Goal: Transaction & Acquisition: Purchase product/service

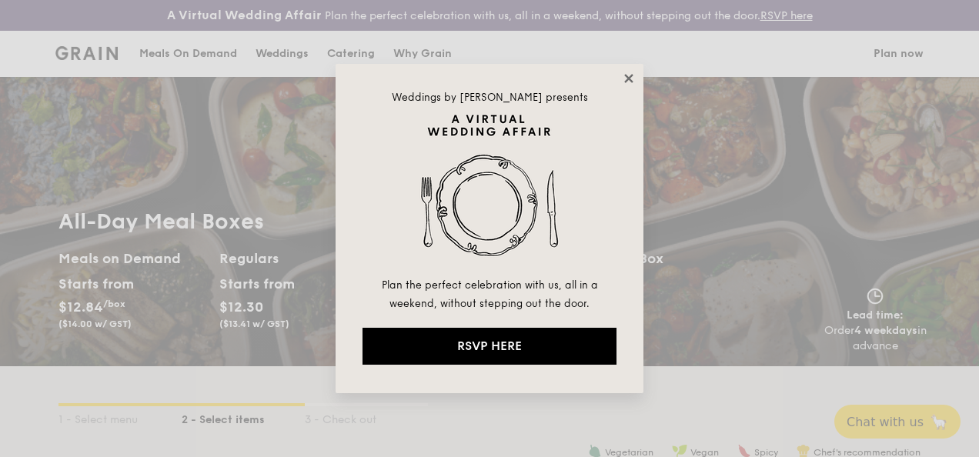
click at [630, 78] on icon at bounding box center [628, 78] width 8 height 8
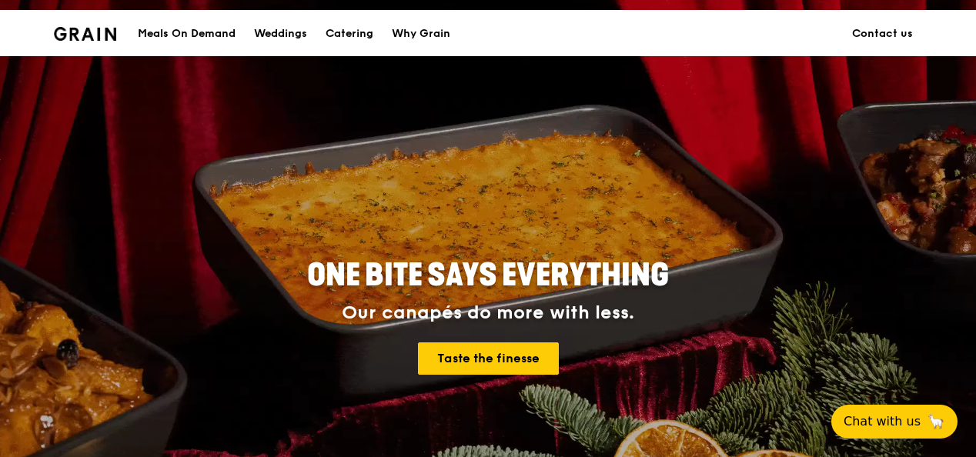
scroll to position [42, 0]
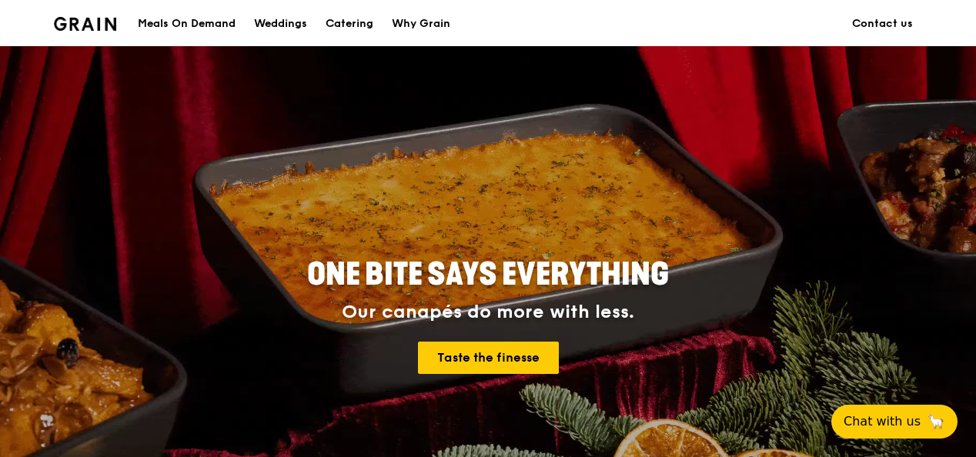
click at [155, 18] on div "Meals On Demand" at bounding box center [187, 24] width 98 height 46
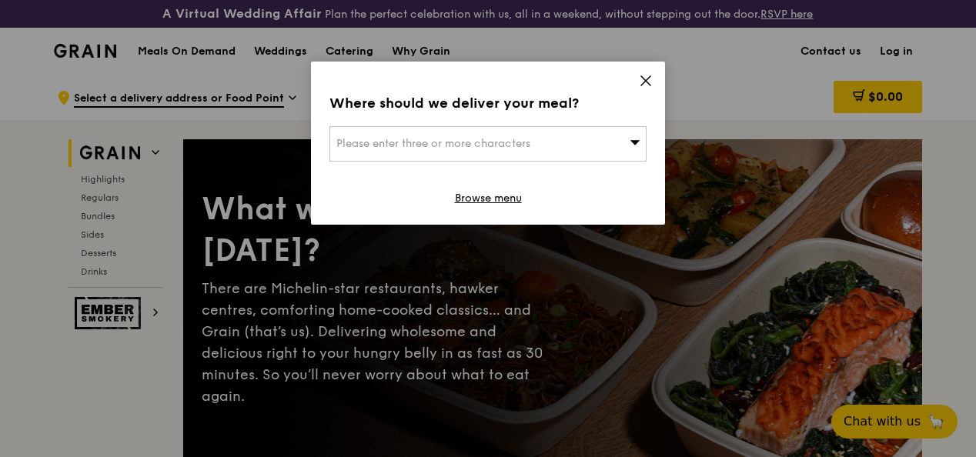
click at [634, 82] on div "Where should we deliver your meal? Please enter three or more characters Browse…" at bounding box center [488, 143] width 354 height 163
click at [641, 82] on icon at bounding box center [646, 81] width 14 height 14
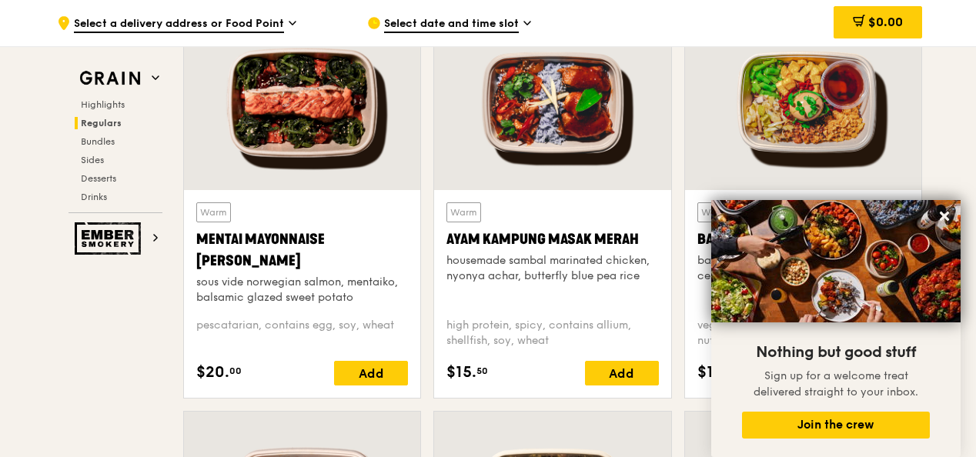
scroll to position [1493, 0]
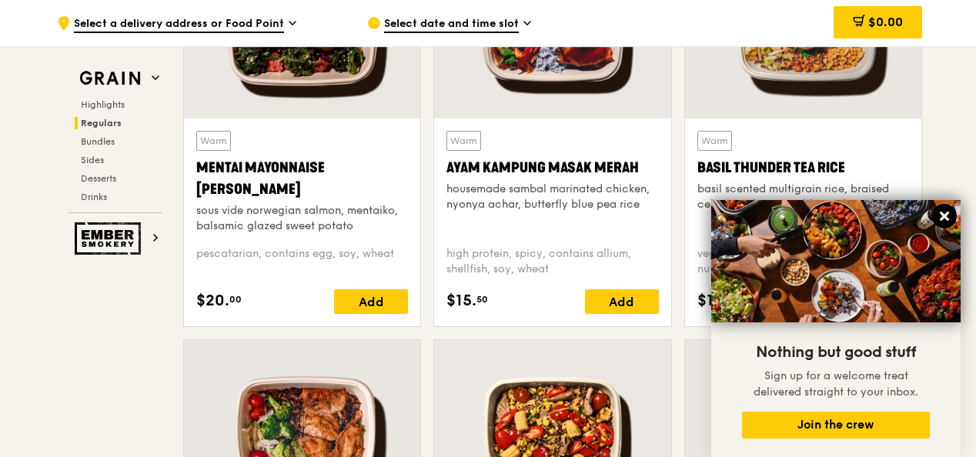
click at [941, 213] on icon at bounding box center [944, 216] width 9 height 9
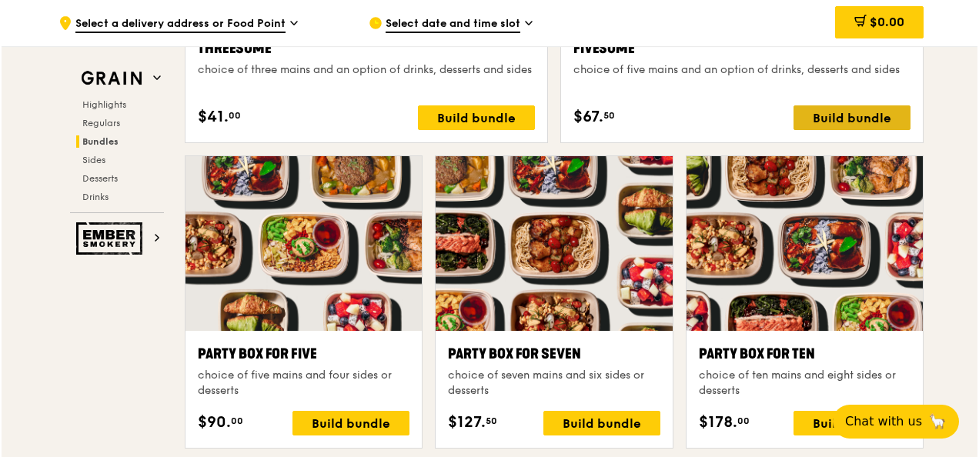
scroll to position [3254, 0]
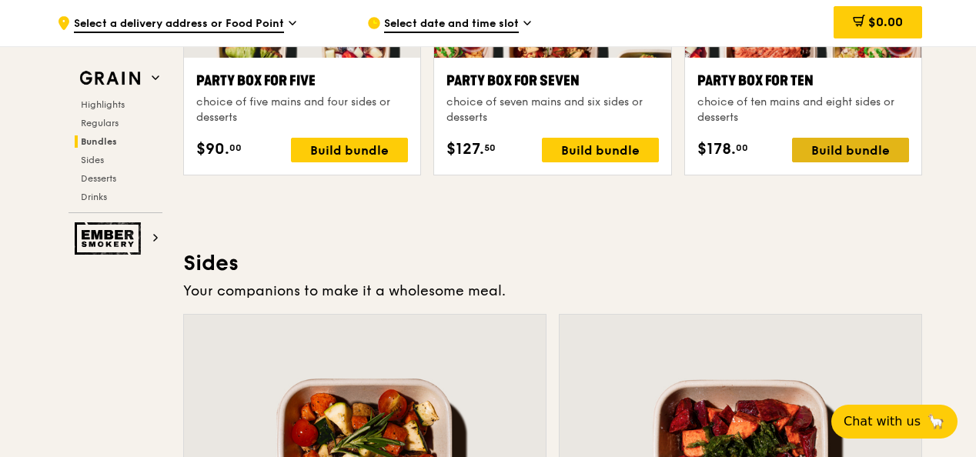
click at [840, 162] on div "Build bundle" at bounding box center [850, 150] width 117 height 25
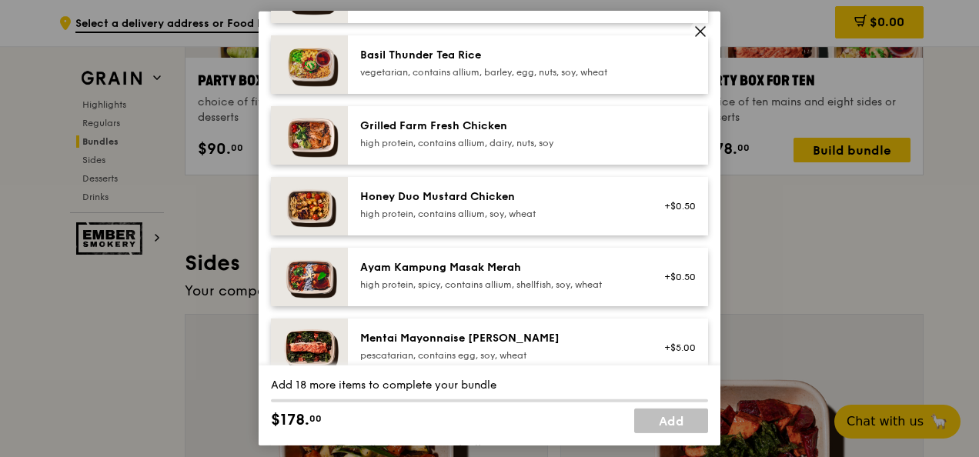
scroll to position [406, 0]
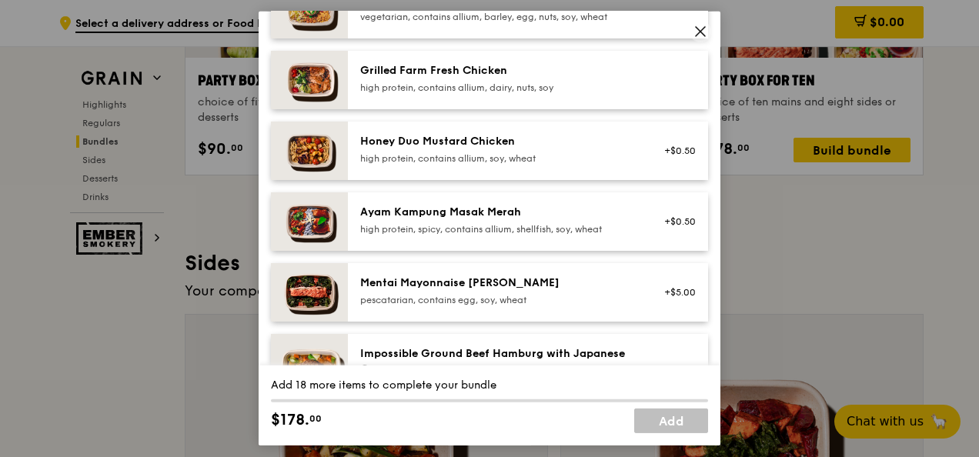
click at [515, 86] on div "high protein, contains allium, dairy, nuts, soy" at bounding box center [498, 88] width 276 height 12
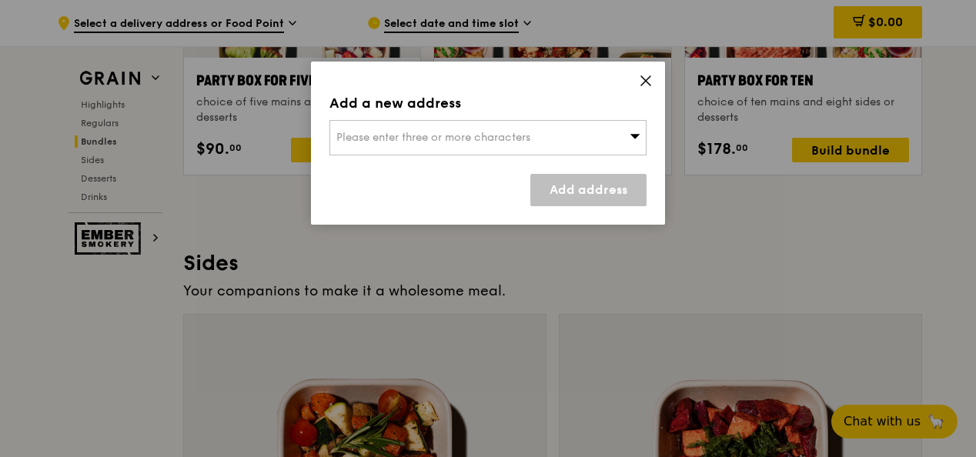
click at [547, 135] on div "Please enter three or more characters" at bounding box center [487, 137] width 317 height 35
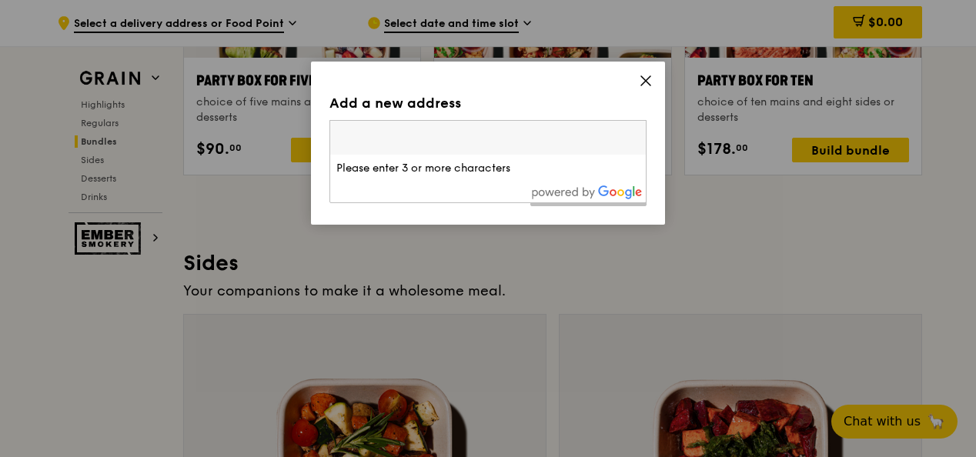
click at [636, 85] on div "Add a new address Please enter three or more characters Please enter 3 or more …" at bounding box center [488, 143] width 354 height 163
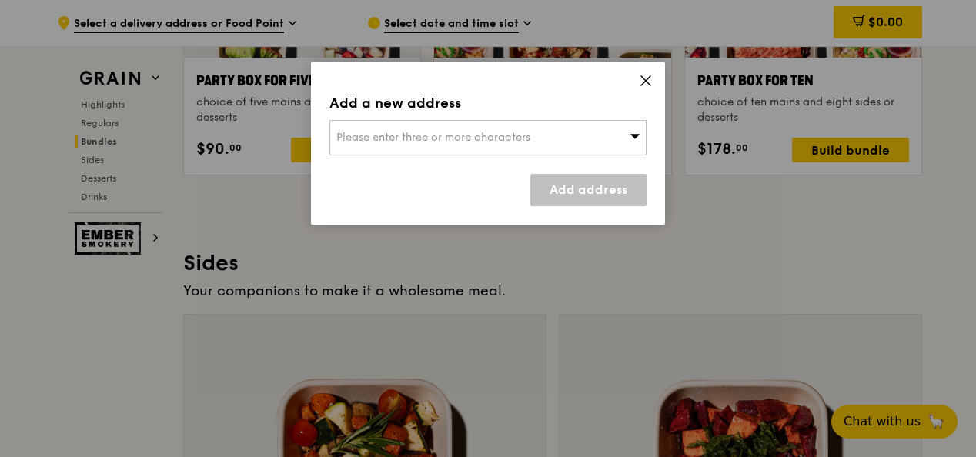
click at [639, 83] on icon at bounding box center [646, 81] width 14 height 14
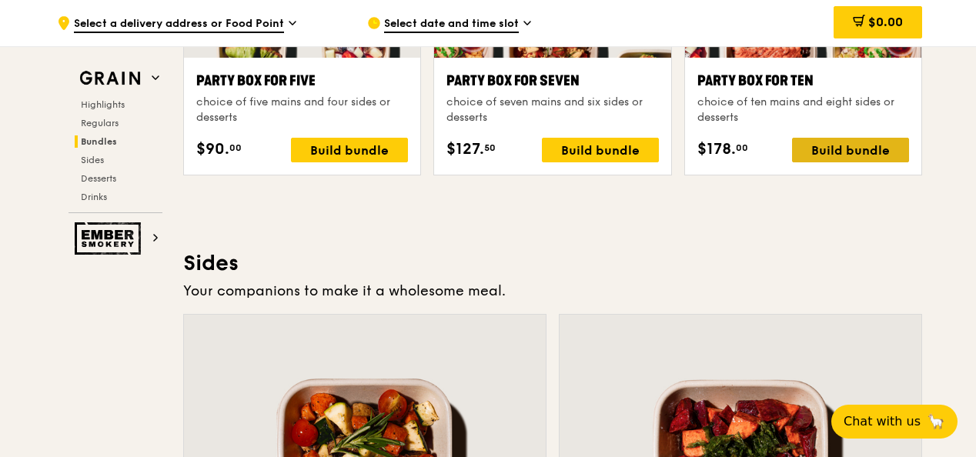
click at [849, 162] on div "Build bundle" at bounding box center [850, 150] width 117 height 25
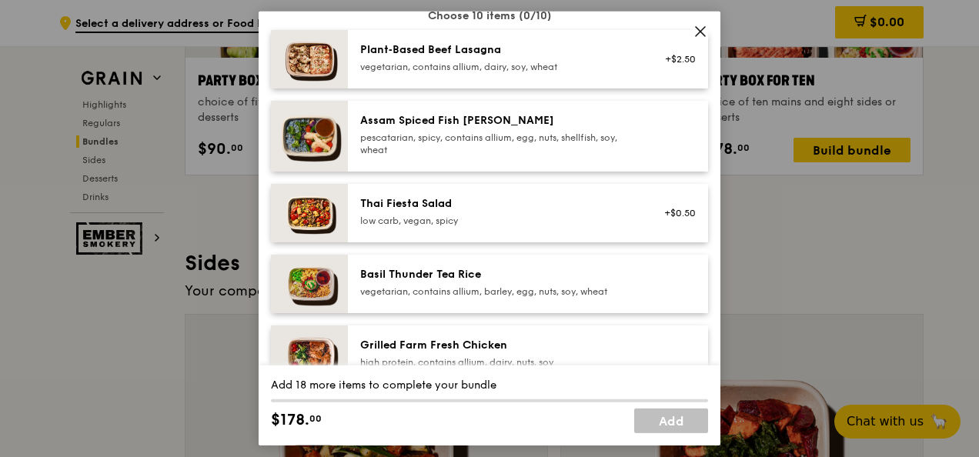
scroll to position [123, 0]
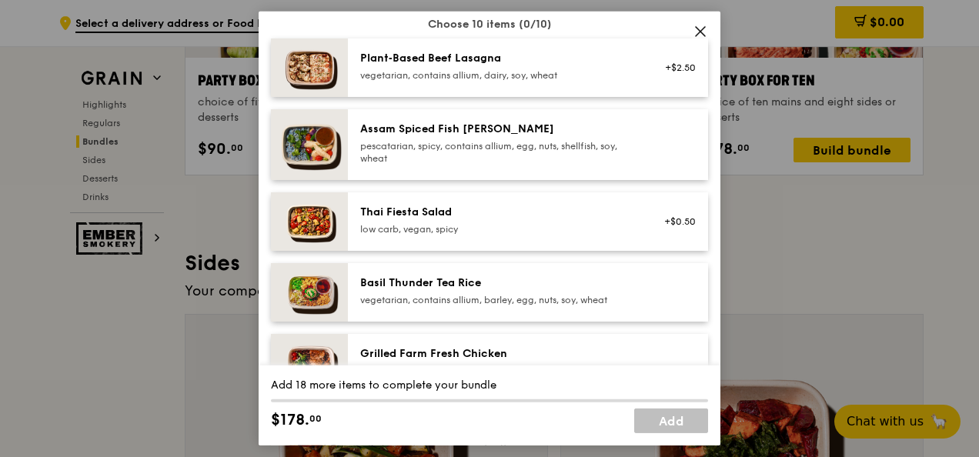
click at [703, 28] on icon at bounding box center [700, 31] width 9 height 9
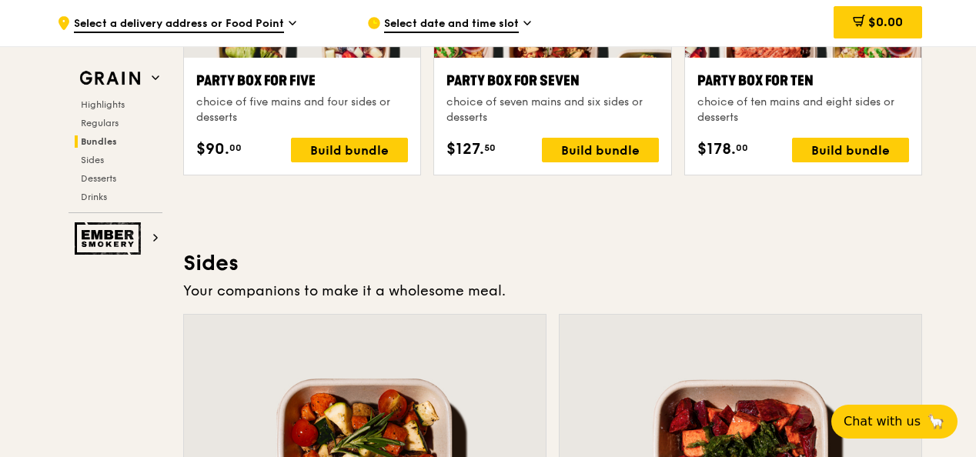
click at [283, 16] on div ".cls-1 { fill: none; stroke: #fff; stroke-linecap: round; stroke-linejoin: roun…" at bounding box center [200, 23] width 286 height 46
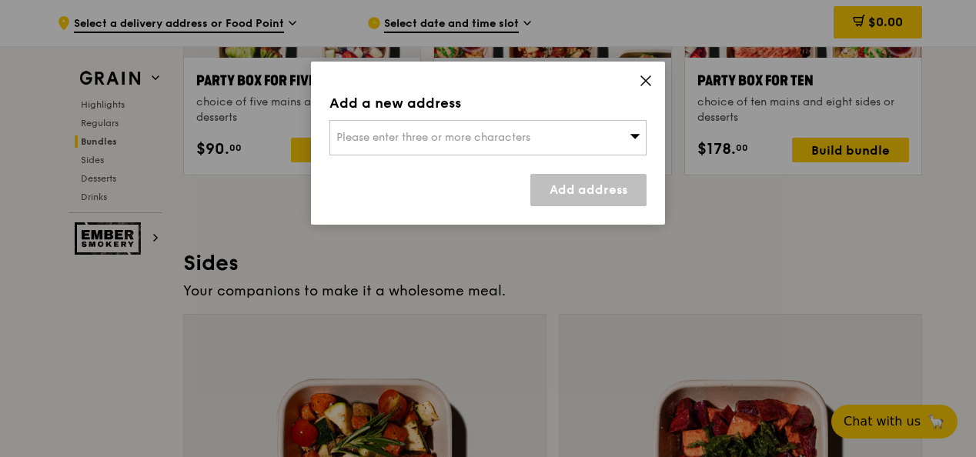
click at [399, 139] on span "Please enter three or more characters" at bounding box center [433, 137] width 194 height 13
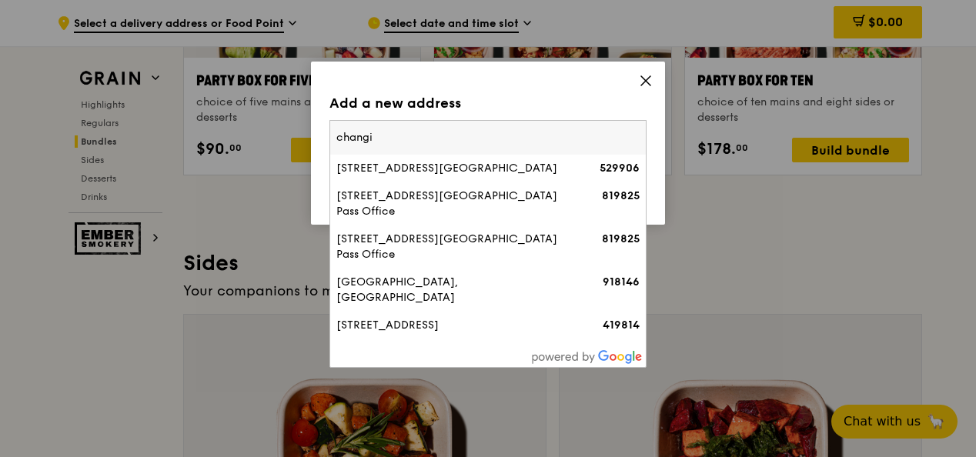
type input "changi"
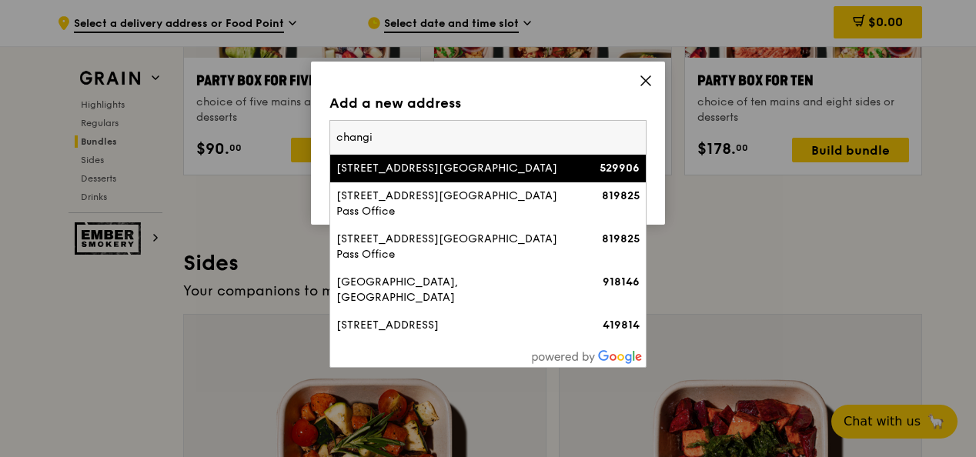
click at [440, 159] on li "2A Simei Street 3, Changi Medical Centre 529906" at bounding box center [488, 169] width 316 height 28
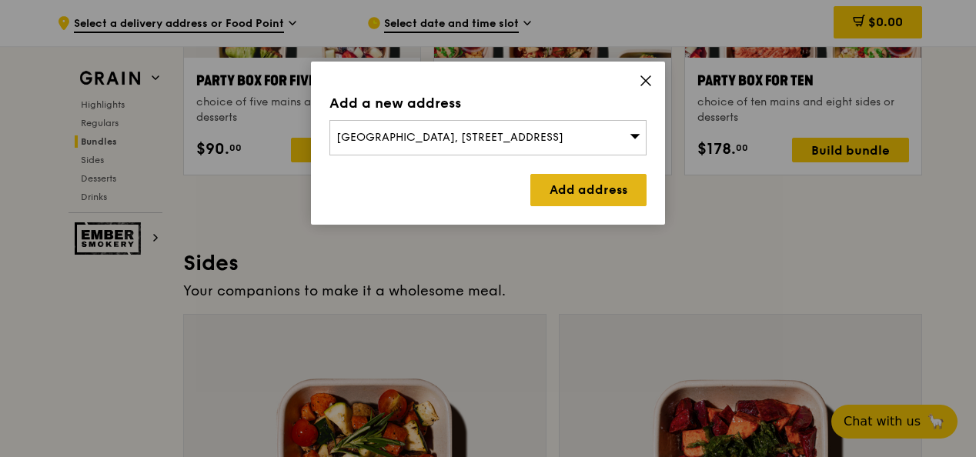
click at [543, 179] on link "Add address" at bounding box center [588, 190] width 116 height 32
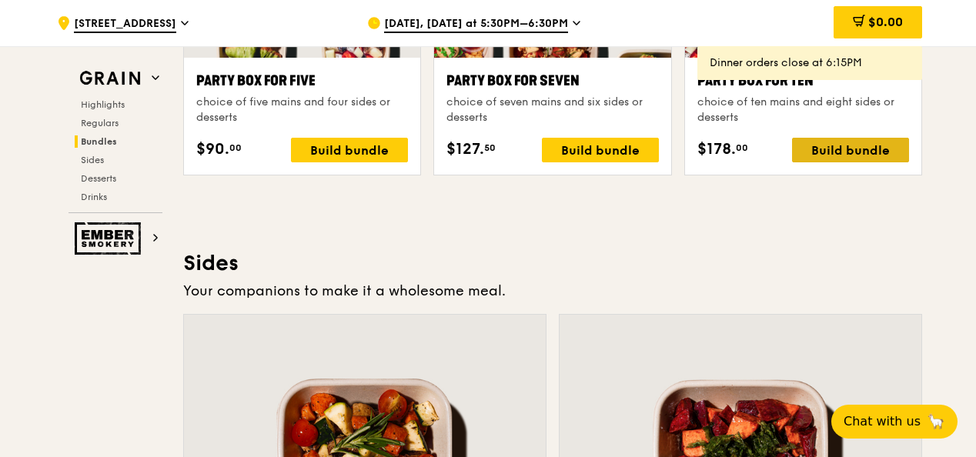
click at [891, 162] on div "Build bundle" at bounding box center [850, 150] width 117 height 25
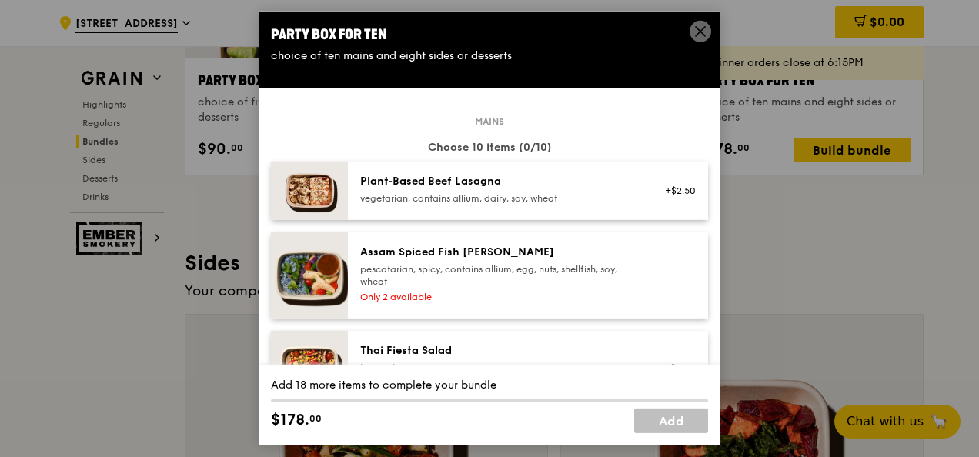
click at [403, 199] on div "vegetarian, contains allium, dairy, soy, wheat" at bounding box center [498, 198] width 276 height 12
click at [477, 266] on div "pescatarian, spicy, contains allium, egg, nuts, shellfish, soy, wheat" at bounding box center [498, 275] width 276 height 25
click at [662, 283] on link "Remove" at bounding box center [677, 284] width 35 height 11
click at [666, 196] on link "Remove" at bounding box center [677, 198] width 35 height 11
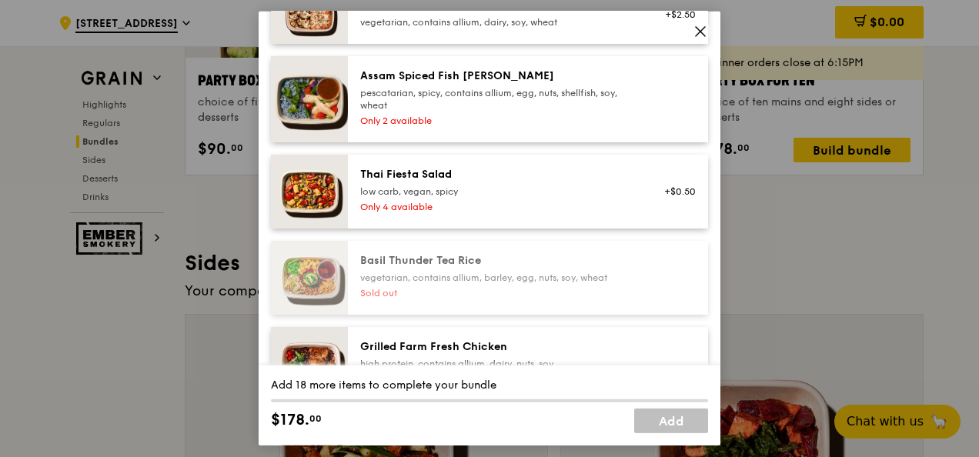
scroll to position [409, 0]
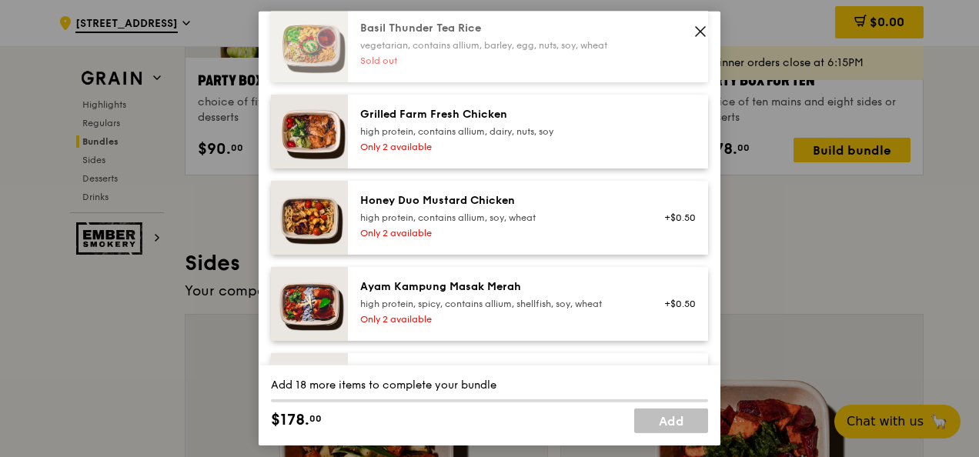
click at [529, 143] on div "Only 2 available" at bounding box center [498, 147] width 276 height 12
click at [481, 201] on div "Honey Duo Mustard Chicken" at bounding box center [498, 200] width 276 height 15
click at [478, 288] on div "Ayam Kampung Masak Merah" at bounding box center [498, 286] width 276 height 15
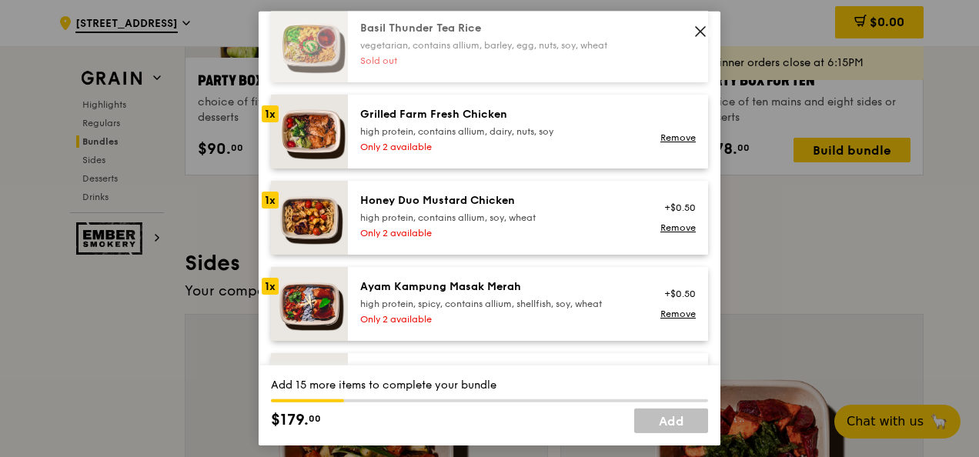
scroll to position [527, 0]
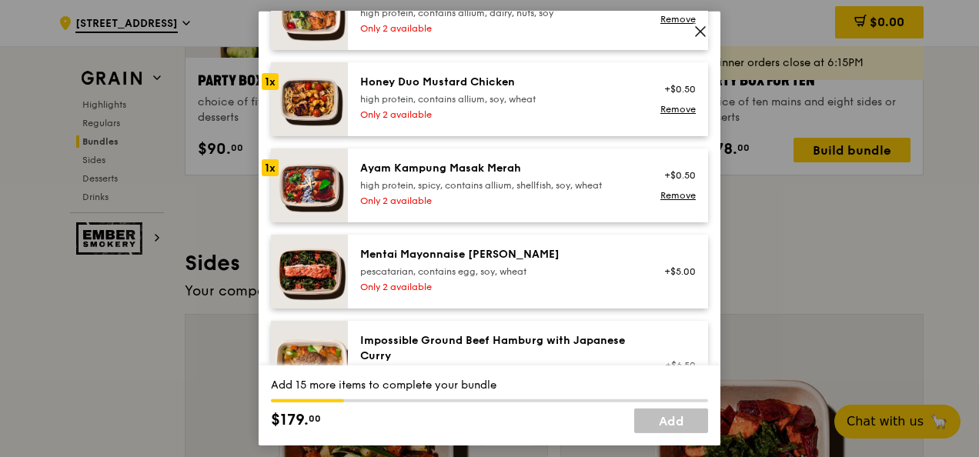
click at [478, 288] on div "Only 2 available" at bounding box center [498, 287] width 276 height 12
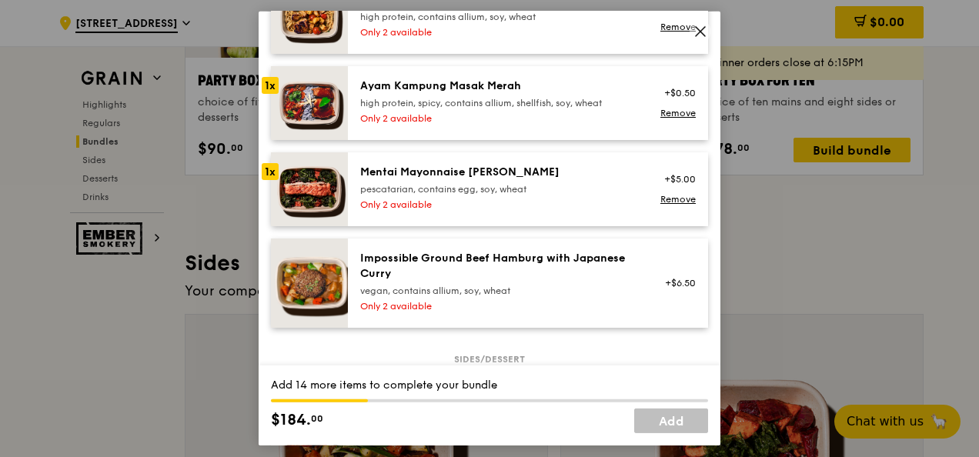
scroll to position [617, 0]
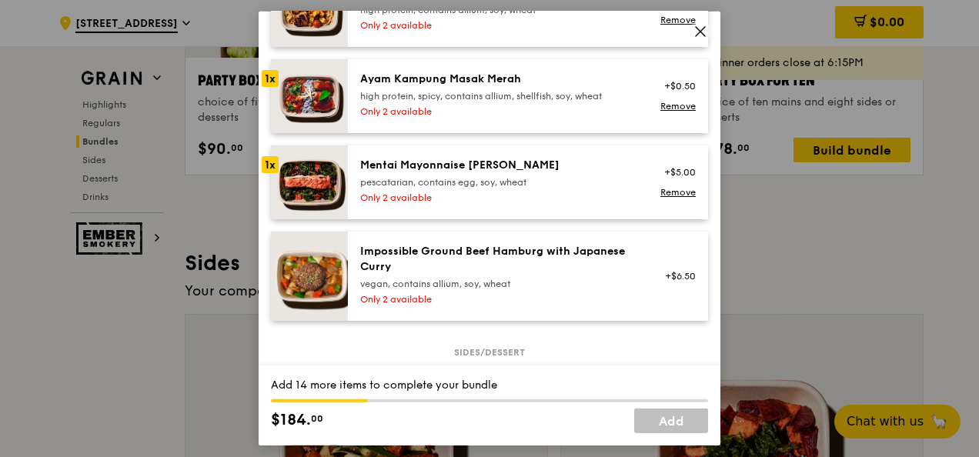
click at [654, 199] on div "+$5.00 Remove" at bounding box center [675, 182] width 59 height 49
click at [661, 192] on link "Remove" at bounding box center [677, 192] width 35 height 11
click at [667, 106] on link "Remove" at bounding box center [677, 106] width 35 height 11
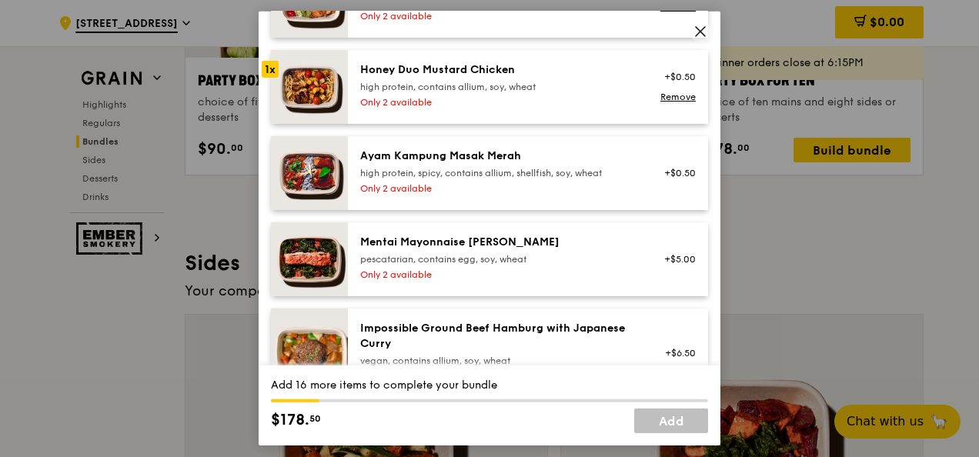
scroll to position [536, 0]
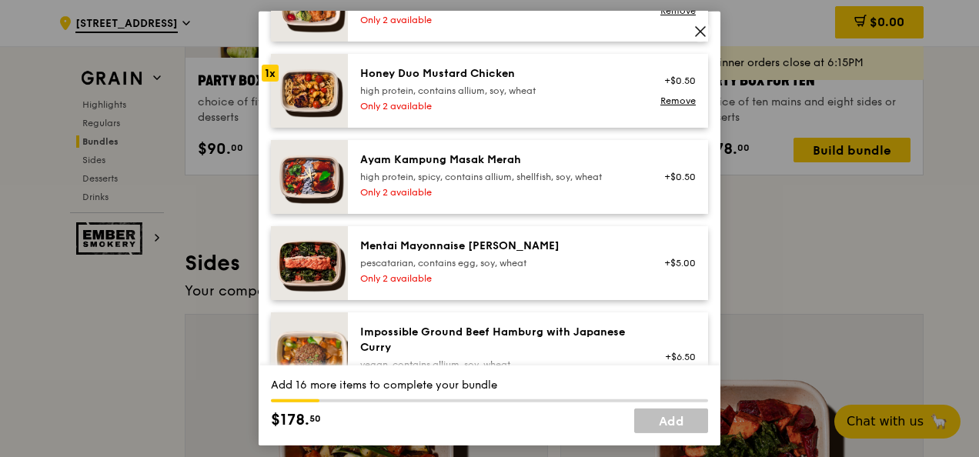
click at [667, 106] on link "Remove" at bounding box center [677, 100] width 35 height 11
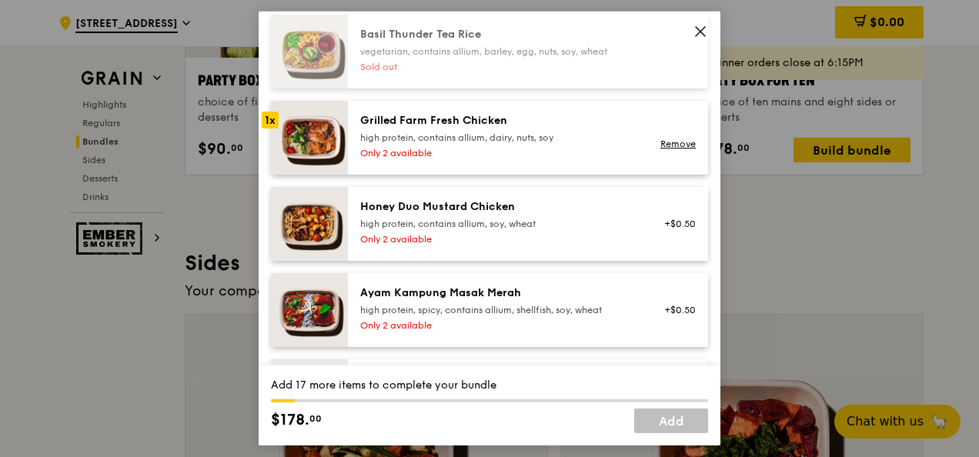
scroll to position [393, 0]
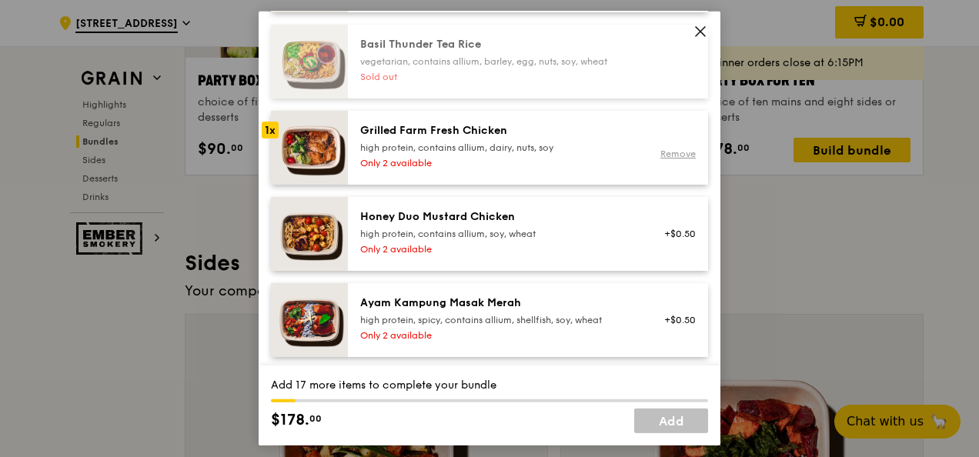
click at [660, 151] on link "Remove" at bounding box center [677, 154] width 35 height 11
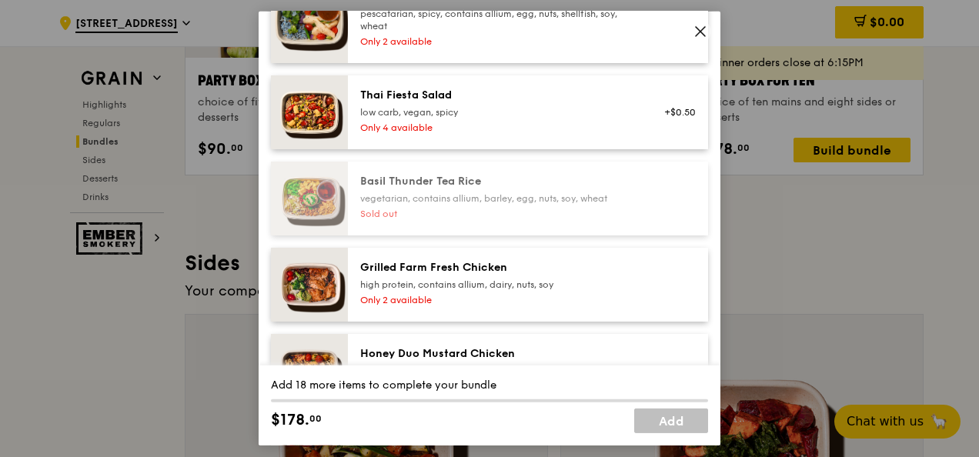
click at [655, 151] on div "Mains Choose 10 items (0/10) Plant‑Based Beef Lasagna vegetarian, contains alli…" at bounding box center [489, 289] width 437 height 848
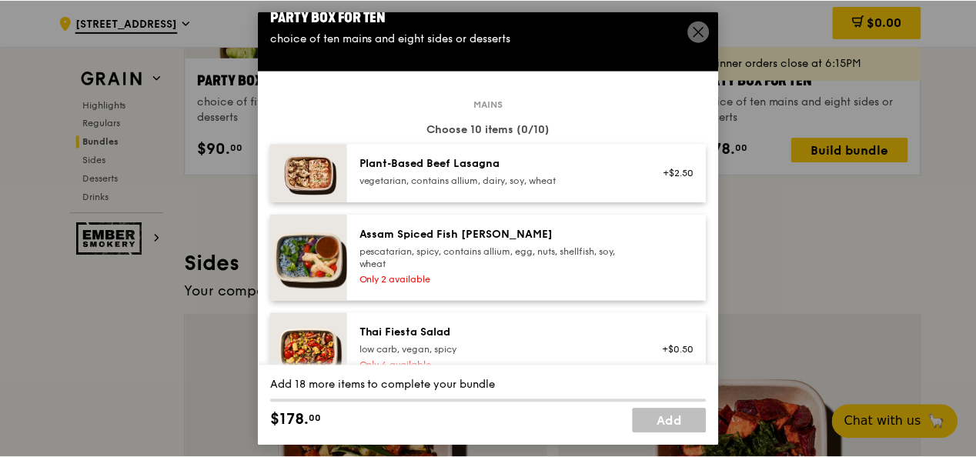
scroll to position [15, 0]
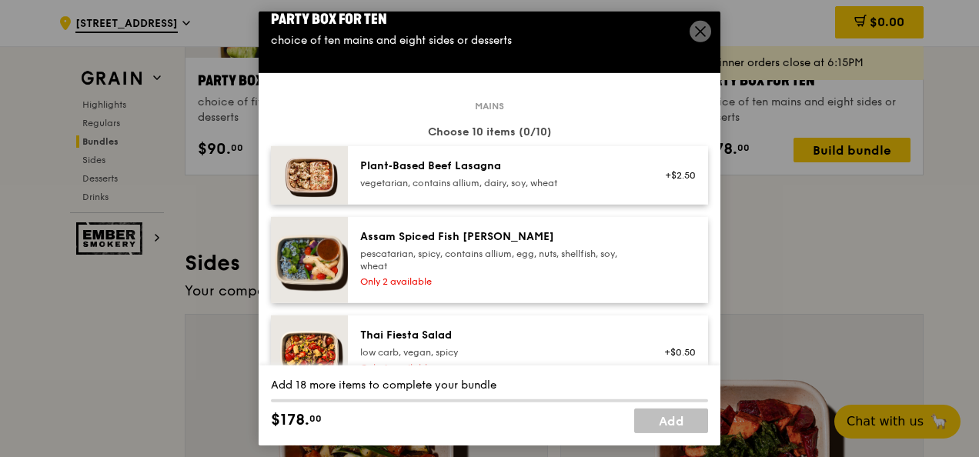
click at [707, 33] on icon at bounding box center [701, 32] width 14 height 14
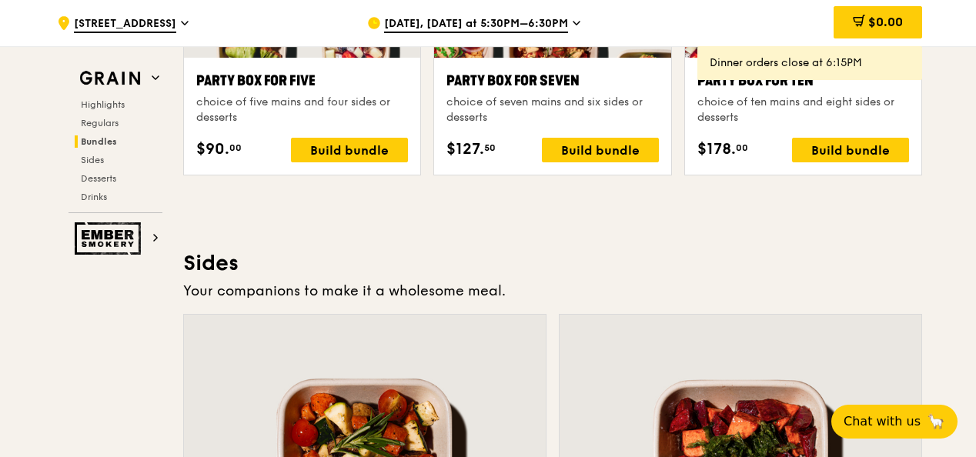
click at [518, 22] on span "Oct 6, Today at 5:30PM–6:30PM" at bounding box center [476, 24] width 184 height 17
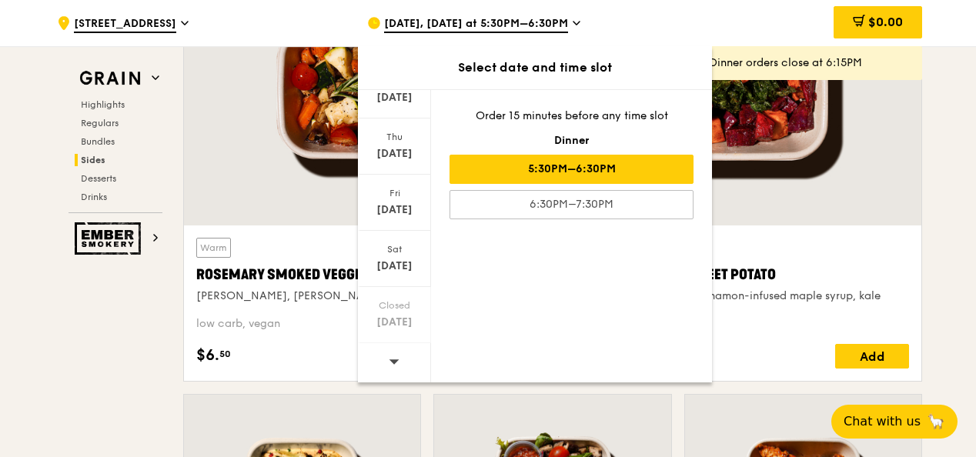
scroll to position [3613, 0]
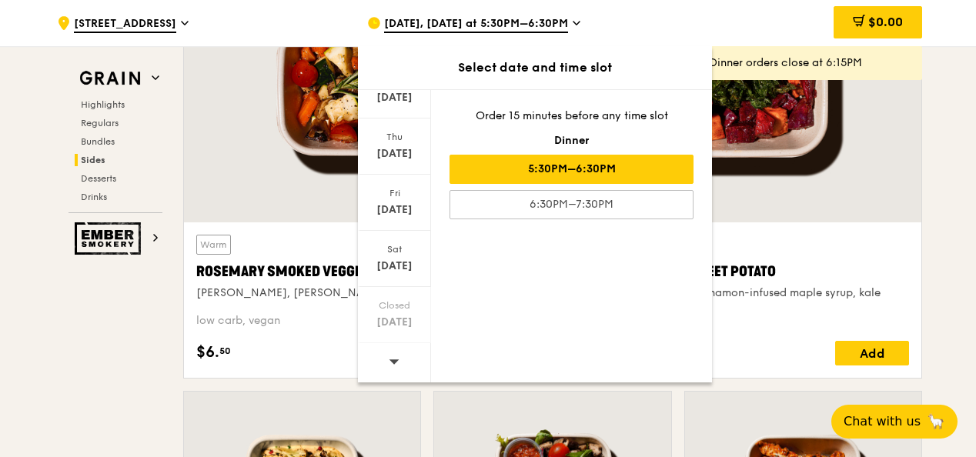
click at [383, 366] on div at bounding box center [394, 362] width 73 height 39
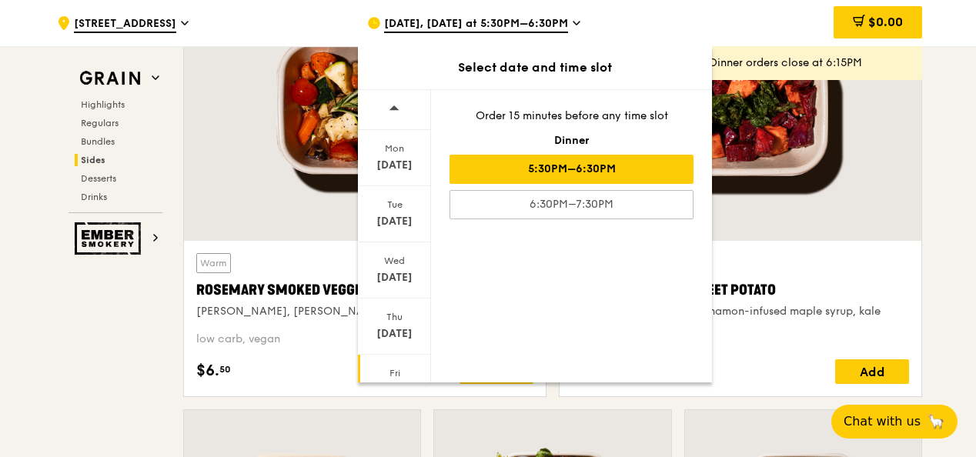
scroll to position [180, 0]
click at [384, 366] on div at bounding box center [394, 362] width 73 height 39
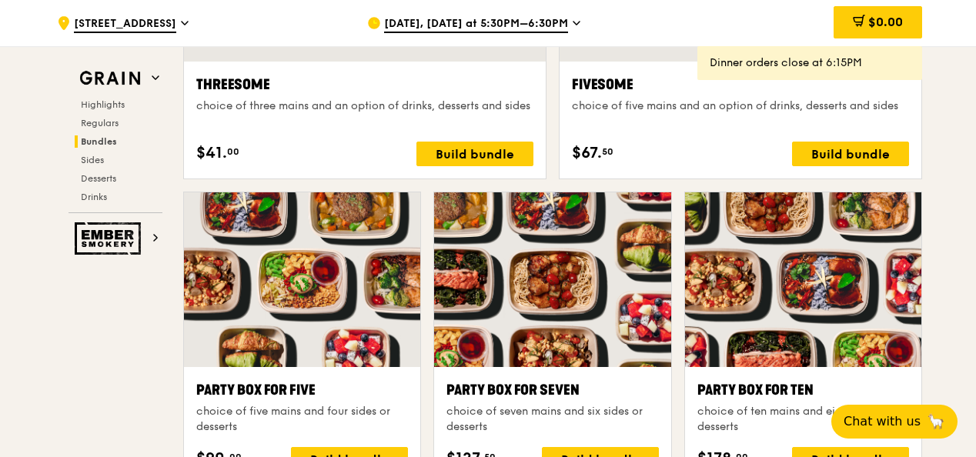
scroll to position [3046, 0]
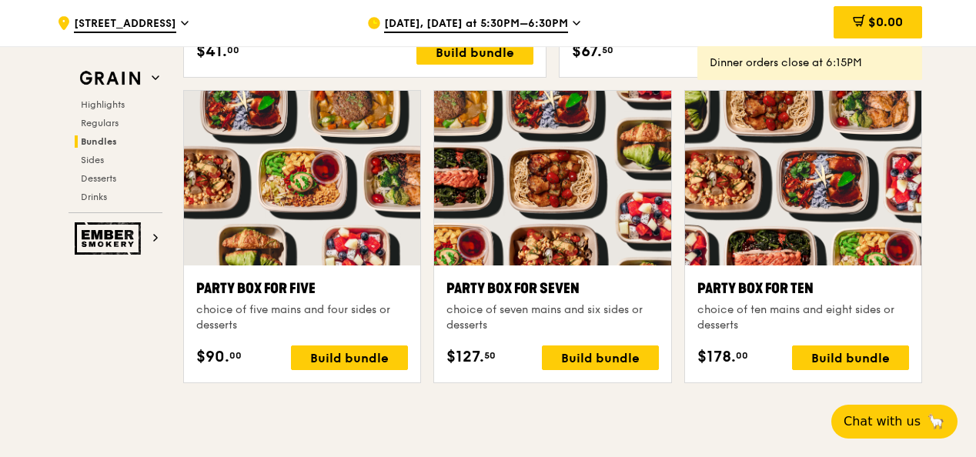
click at [549, 18] on span "Oct 6, Today at 5:30PM–6:30PM" at bounding box center [476, 24] width 184 height 17
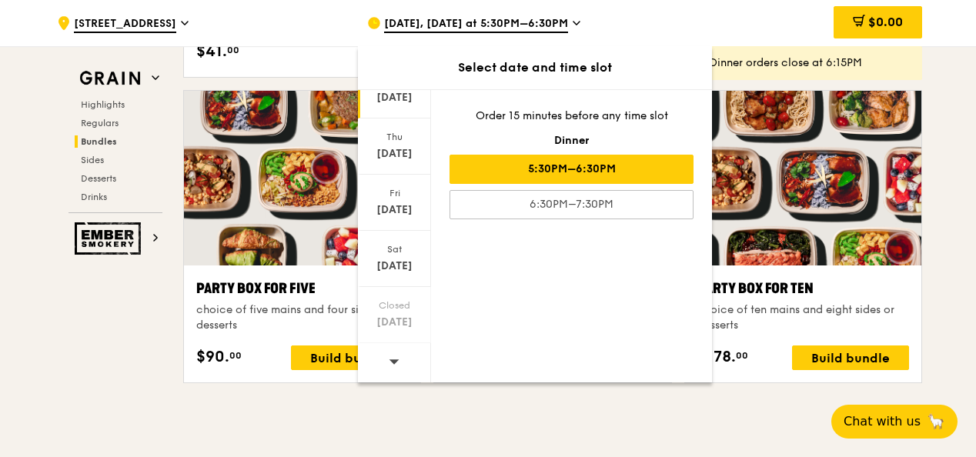
scroll to position [3117, 0]
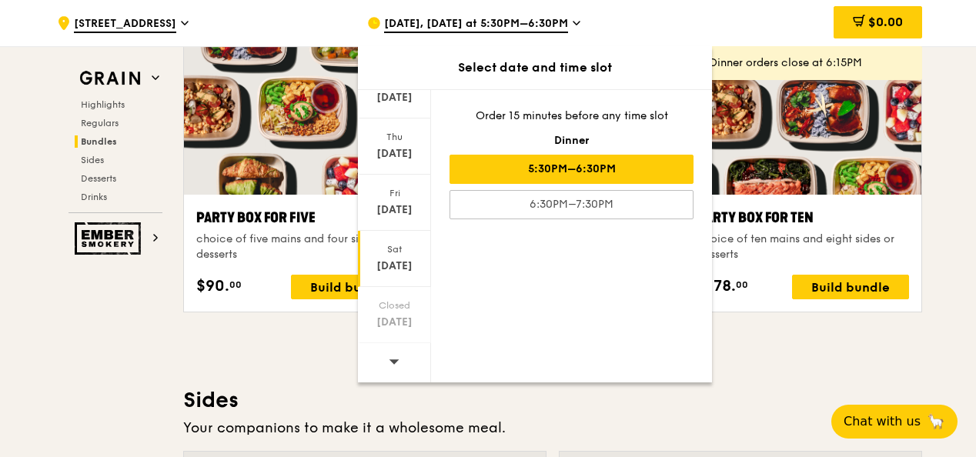
click at [375, 263] on div "Oct 11" at bounding box center [394, 266] width 69 height 15
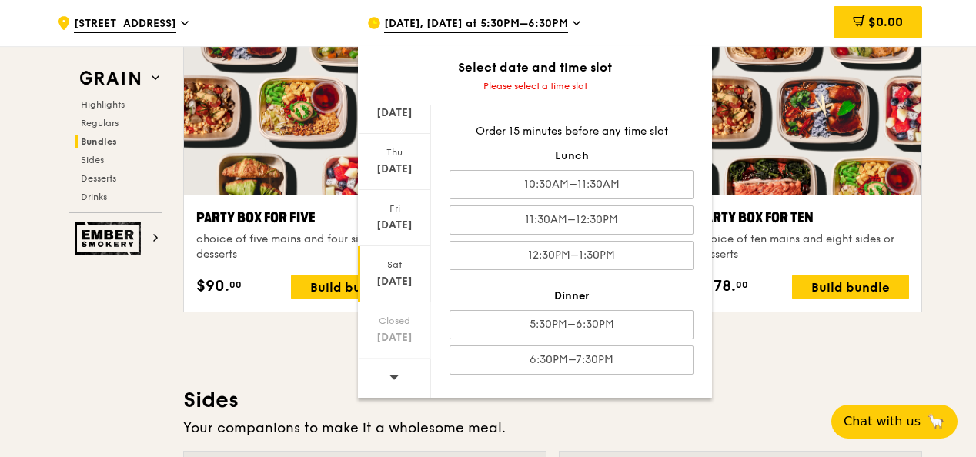
click at [389, 371] on icon at bounding box center [394, 377] width 11 height 12
click at [389, 370] on span at bounding box center [394, 377] width 11 height 36
click at [265, 345] on div "Highlights Weekly rotating dishes inspired by flavours from around the world. W…" at bounding box center [552, 424] width 739 height 6035
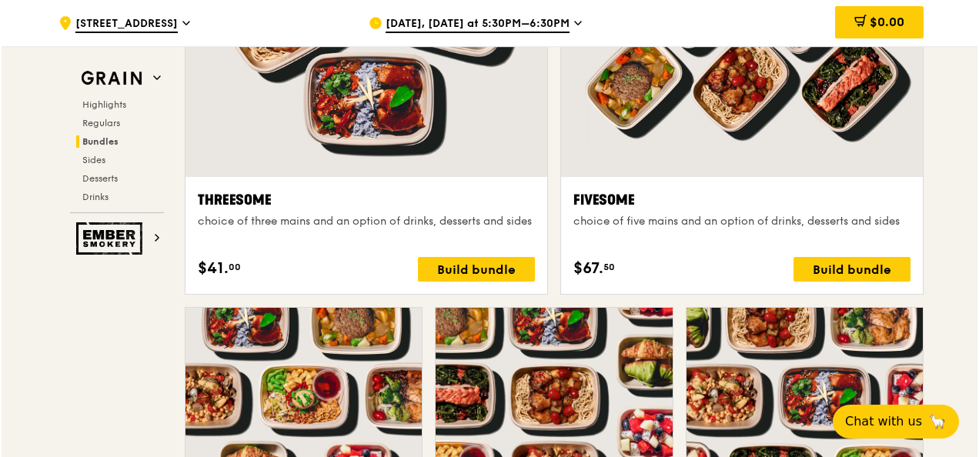
scroll to position [3130, 0]
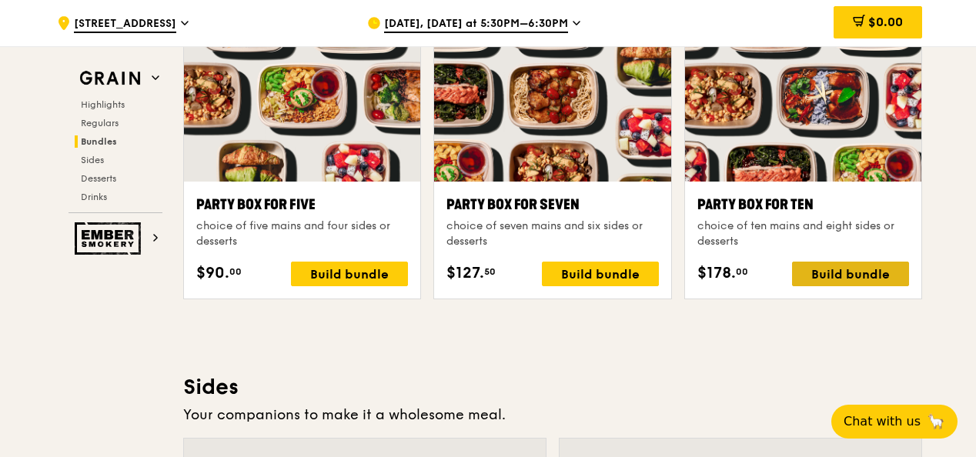
click at [828, 274] on div "Party Box for Ten choice of ten mains and eight sides or desserts $178. 00 Buil…" at bounding box center [803, 240] width 212 height 92
click at [821, 280] on div "Build bundle" at bounding box center [850, 274] width 117 height 25
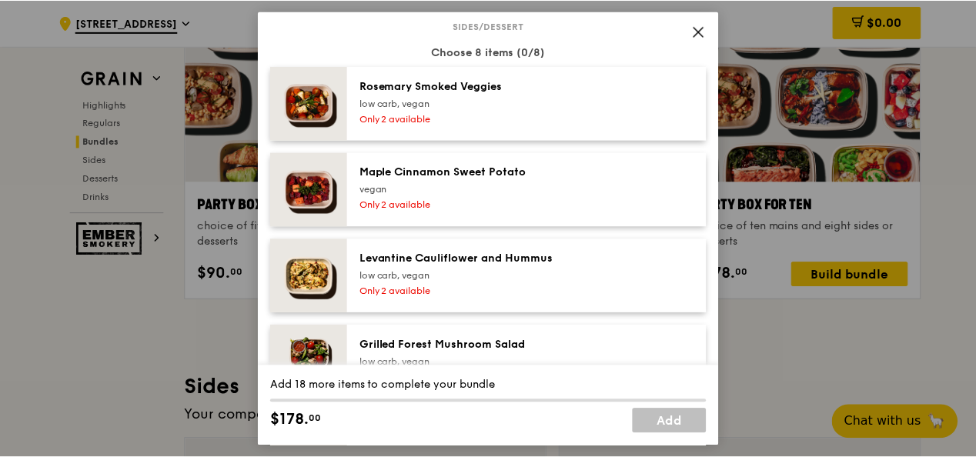
scroll to position [944, 0]
click at [700, 35] on icon at bounding box center [701, 32] width 14 height 14
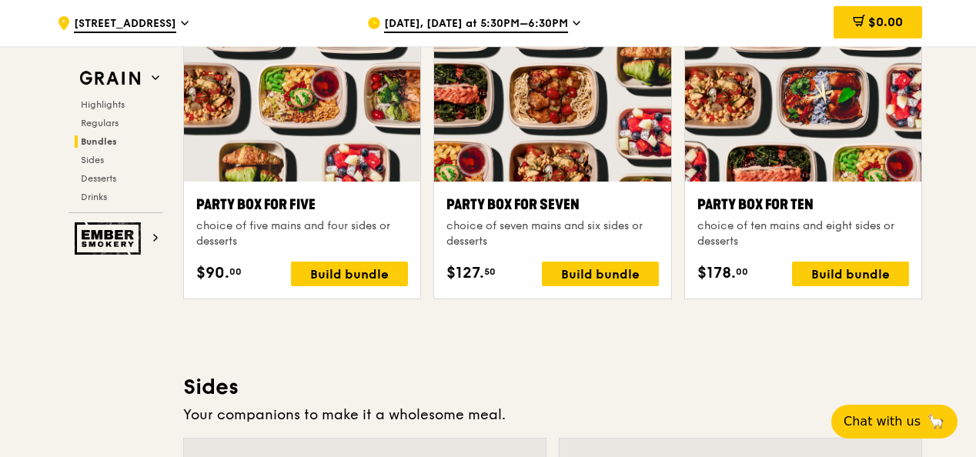
click at [674, 26] on div "$0.00" at bounding box center [798, 23] width 248 height 46
click at [120, 74] on img at bounding box center [110, 79] width 71 height 28
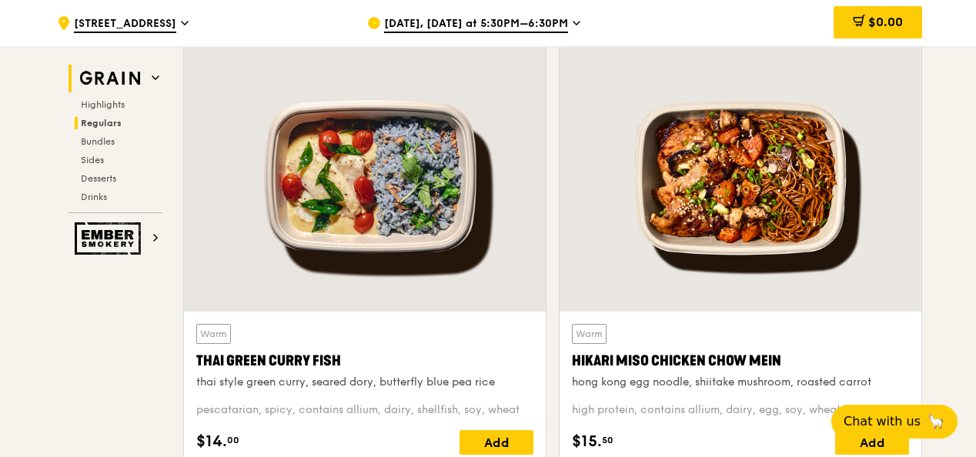
scroll to position [475, 0]
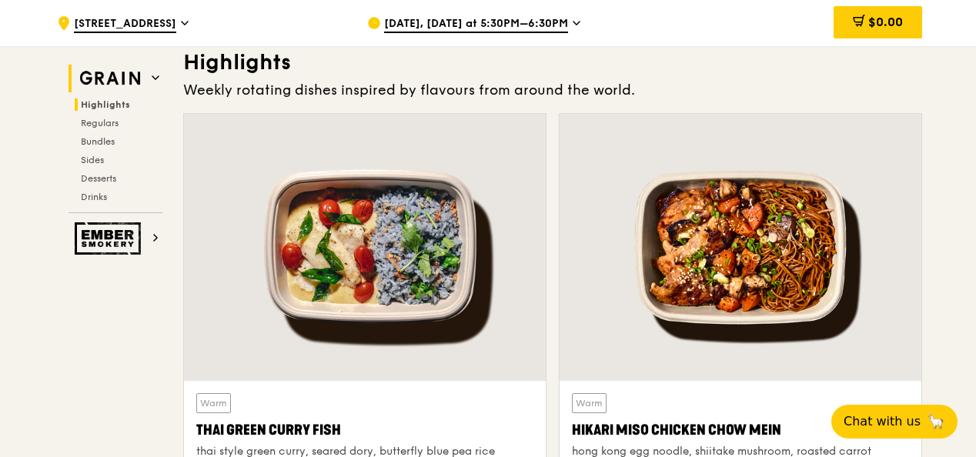
click at [109, 72] on img at bounding box center [110, 79] width 71 height 28
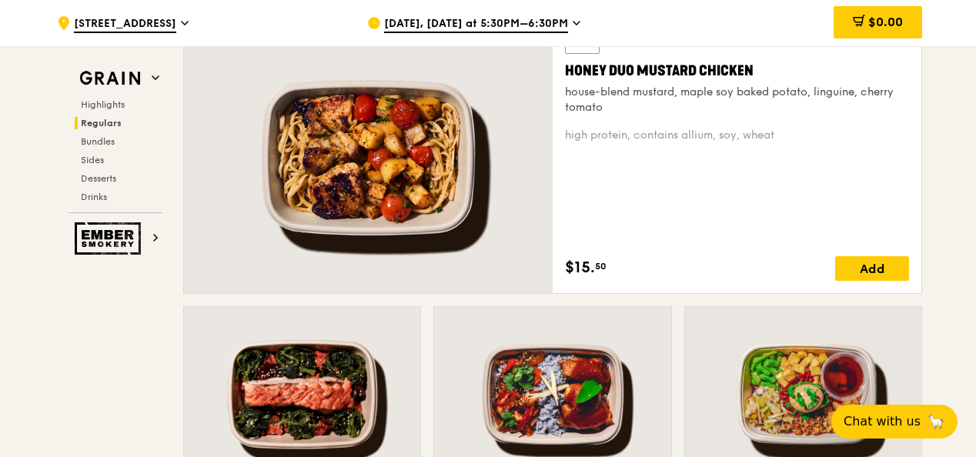
scroll to position [1131, 0]
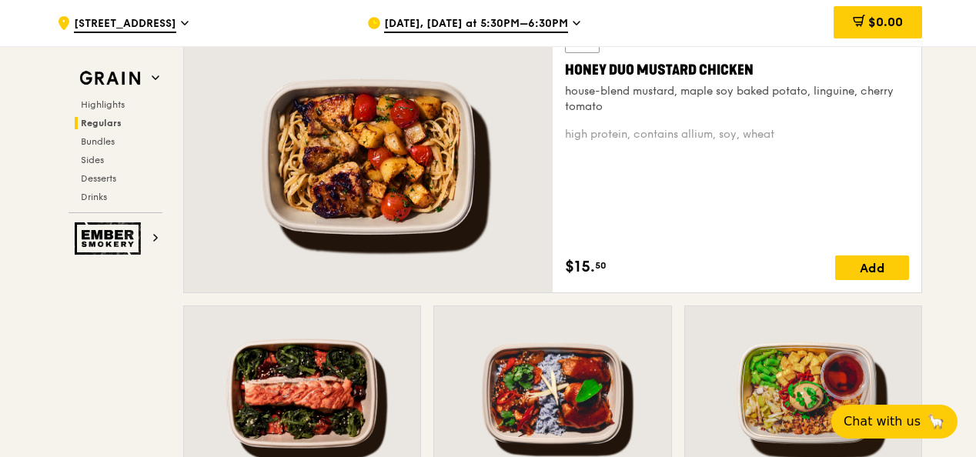
click at [553, 30] on span "Oct 6, Today at 5:30PM–6:30PM" at bounding box center [476, 24] width 184 height 17
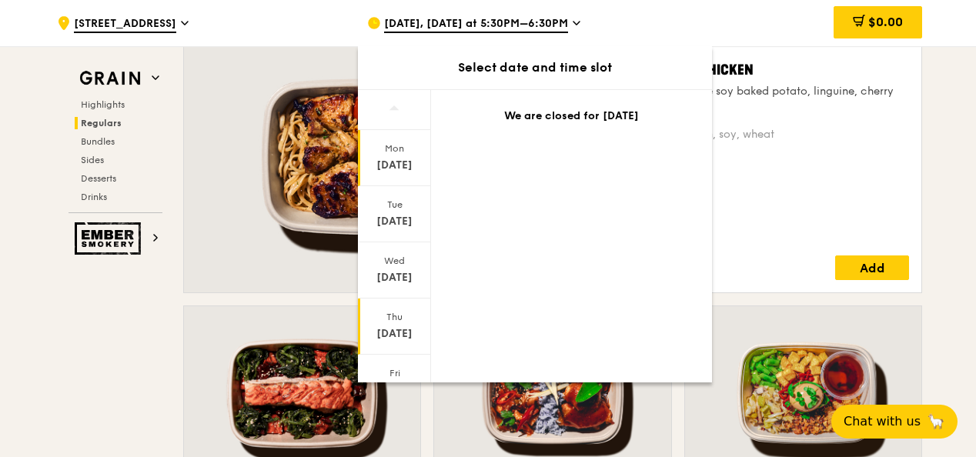
scroll to position [180, 0]
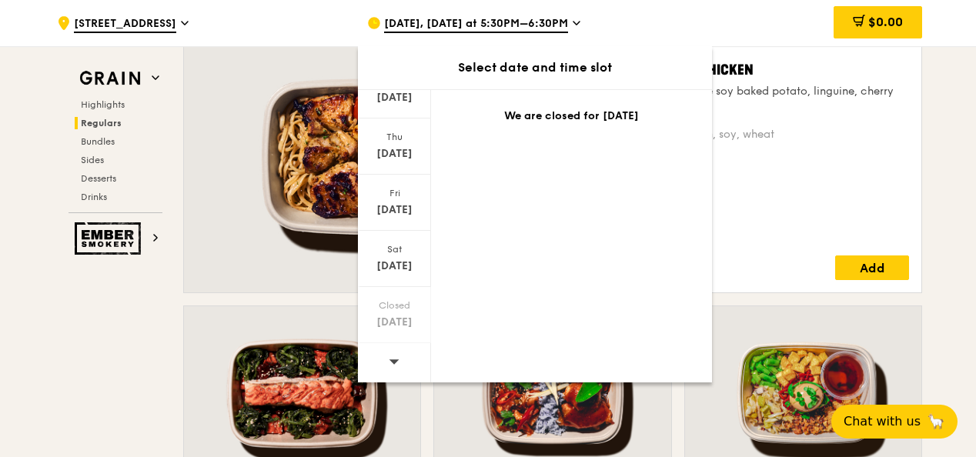
click at [391, 363] on icon at bounding box center [395, 361] width 10 height 5
click at [390, 339] on div "Closed Oct 19" at bounding box center [394, 315] width 73 height 56
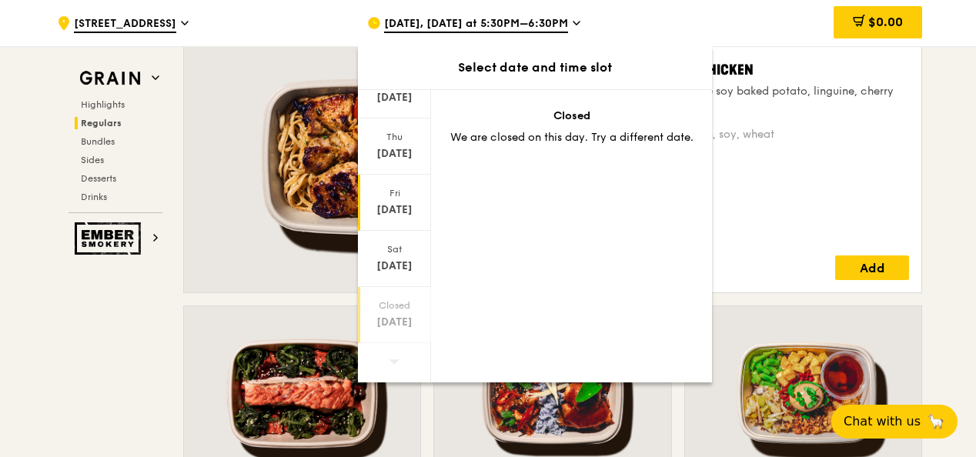
scroll to position [0, 0]
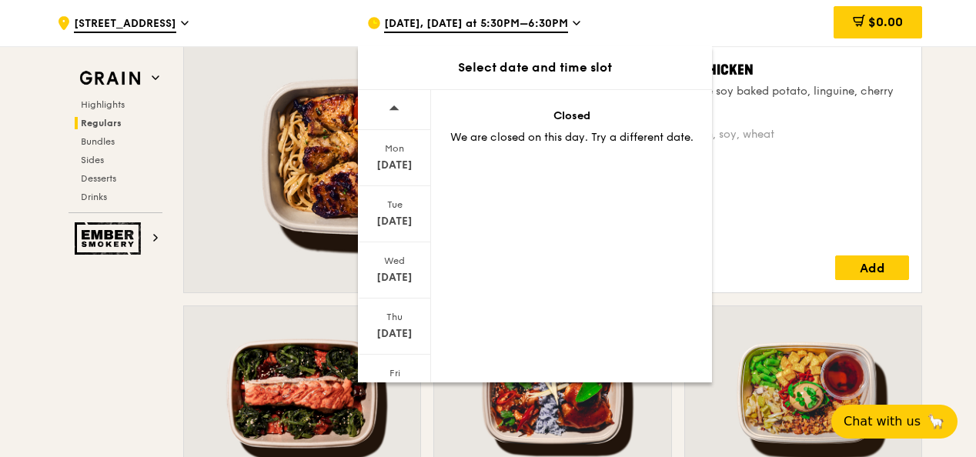
click at [530, 63] on div "Select date and time slot" at bounding box center [535, 68] width 354 height 18
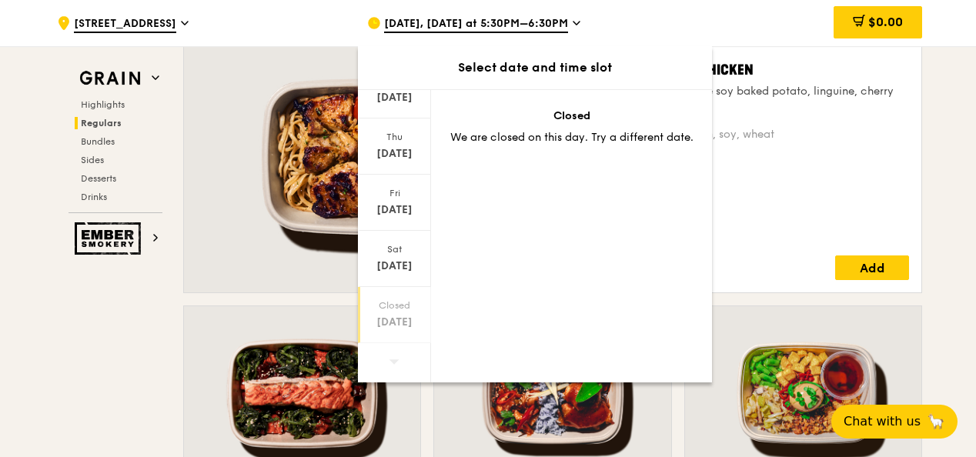
click at [399, 323] on div "Oct 19" at bounding box center [394, 322] width 69 height 15
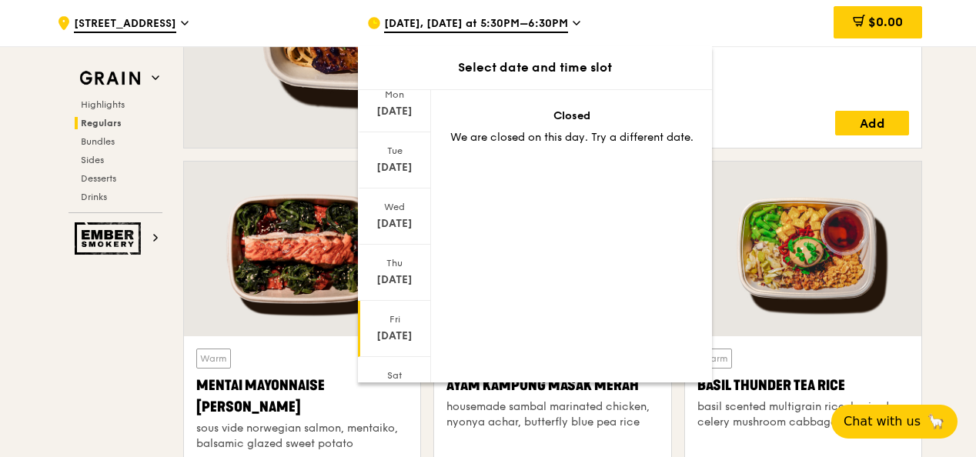
scroll to position [0, 0]
click at [406, 121] on div at bounding box center [394, 110] width 73 height 40
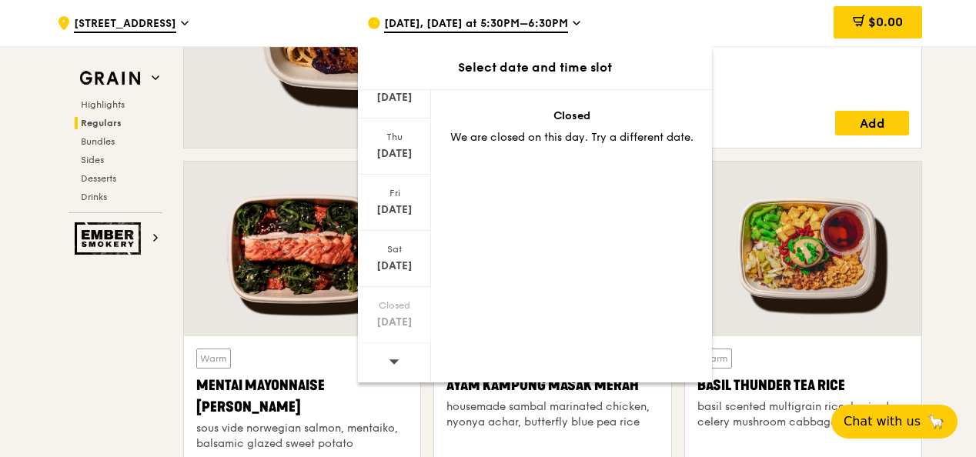
click at [397, 361] on icon at bounding box center [394, 362] width 11 height 12
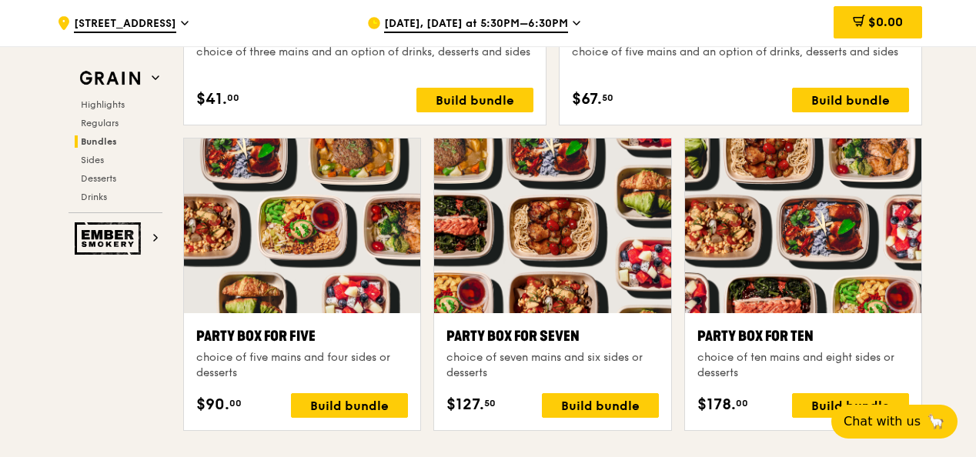
scroll to position [2998, 0]
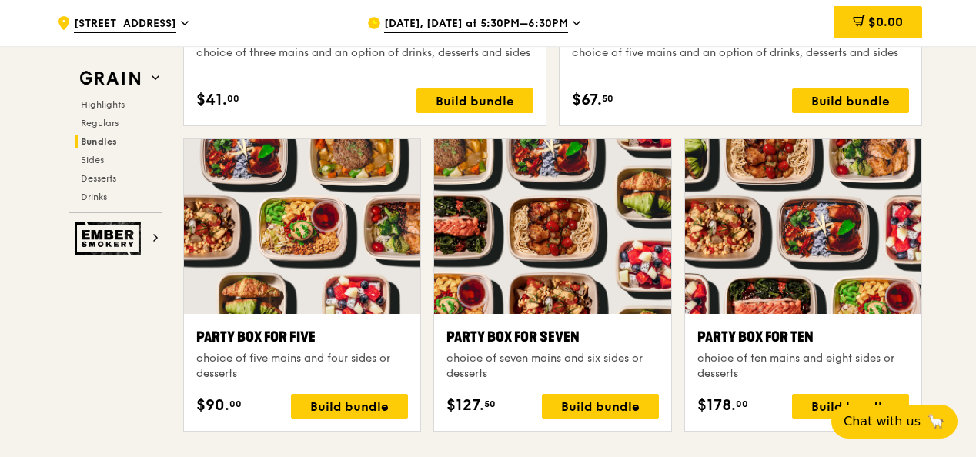
click at [960, 225] on div ".cls-1 { fill: none; stroke: #fff; stroke-linecap: round; stroke-linejoin: roun…" at bounding box center [488, 318] width 976 height 6485
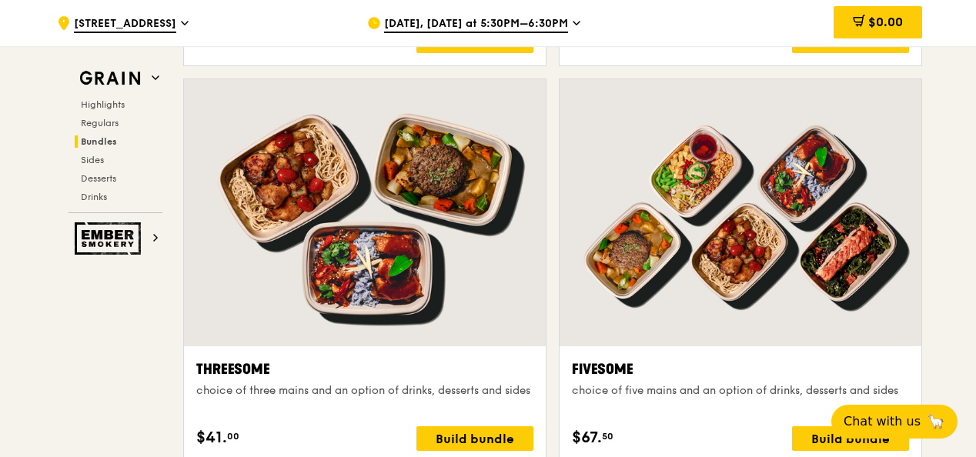
scroll to position [2657, 0]
